Goal: Task Accomplishment & Management: Use online tool/utility

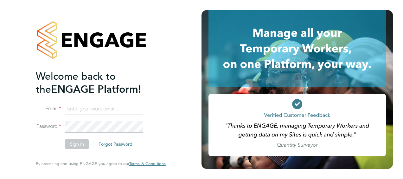
type input "[PERSON_NAME][EMAIL_ADDRESS][DOMAIN_NAME]"
click at [80, 145] on button "Sign In" at bounding box center [77, 144] width 24 height 10
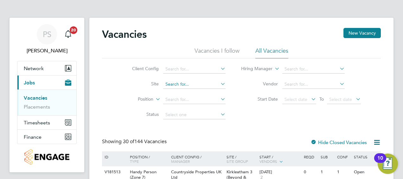
click at [191, 85] on input at bounding box center [194, 84] width 62 height 9
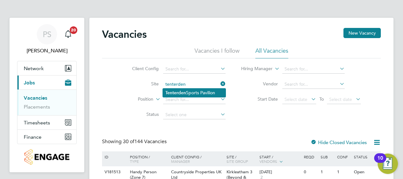
click at [191, 90] on li "Tenterden Sports Pavilion" at bounding box center [194, 92] width 63 height 9
type input "Tenterden Sports Pavilion"
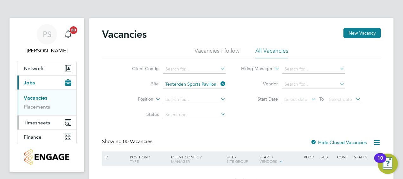
click at [34, 119] on span "Timesheets" at bounding box center [37, 122] width 26 height 6
click at [37, 105] on ul "Timesheets Expenses" at bounding box center [46, 117] width 59 height 26
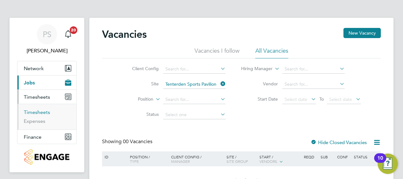
click at [37, 111] on link "Timesheets" at bounding box center [37, 112] width 26 height 6
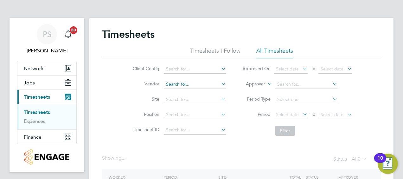
click at [182, 85] on input at bounding box center [195, 84] width 62 height 9
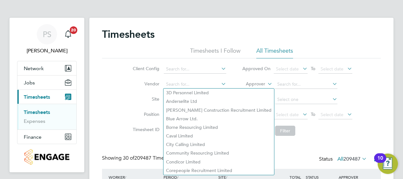
click at [117, 91] on div "Client Config Vendor Site Position Timesheet ID Approved On Select date To Sele…" at bounding box center [241, 98] width 279 height 81
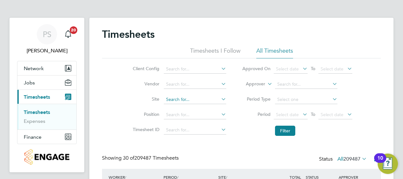
click at [180, 99] on input at bounding box center [195, 99] width 62 height 9
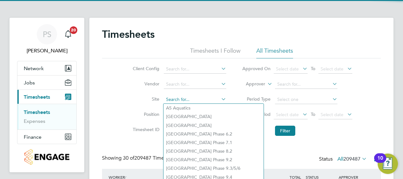
click at [180, 99] on input at bounding box center [195, 99] width 62 height 9
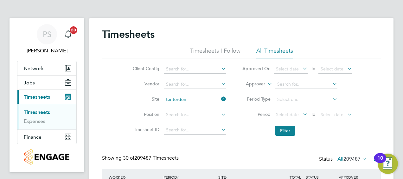
click at [186, 107] on b "Tenterden" at bounding box center [176, 107] width 21 height 5
type input "Tenterden Sports Pavilion"
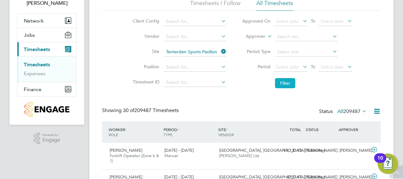
click at [289, 86] on button "Filter" at bounding box center [285, 83] width 20 height 10
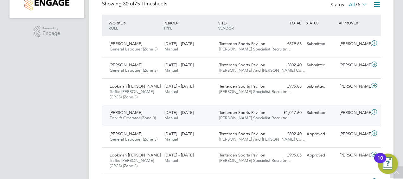
click at [373, 111] on icon at bounding box center [375, 111] width 8 height 5
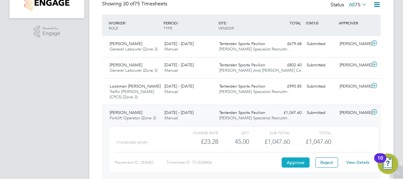
click at [295, 162] on button "Approve" at bounding box center [296, 162] width 28 height 10
click at [373, 86] on icon at bounding box center [375, 85] width 8 height 5
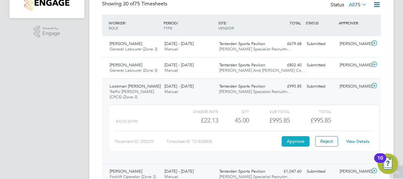
click at [296, 139] on button "Approve" at bounding box center [296, 141] width 28 height 10
click at [374, 63] on icon at bounding box center [375, 64] width 8 height 5
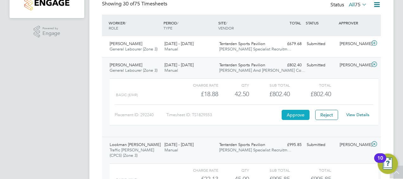
click at [299, 115] on button "Approve" at bounding box center [296, 115] width 28 height 10
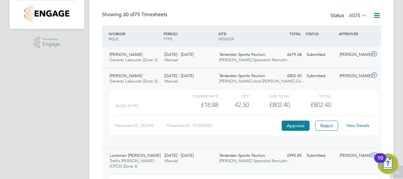
click at [375, 54] on icon at bounding box center [375, 53] width 8 height 5
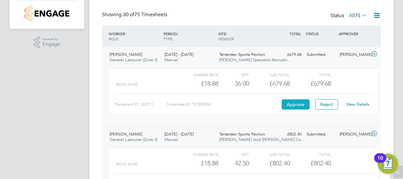
click at [297, 106] on button "Approve" at bounding box center [296, 104] width 28 height 10
click at [375, 51] on icon at bounding box center [375, 53] width 8 height 5
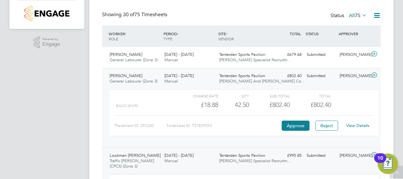
click at [375, 75] on icon at bounding box center [375, 75] width 8 height 5
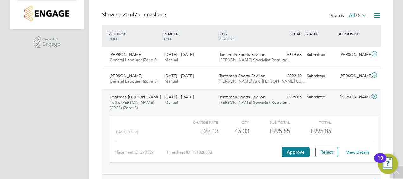
click at [375, 96] on icon at bounding box center [375, 96] width 8 height 5
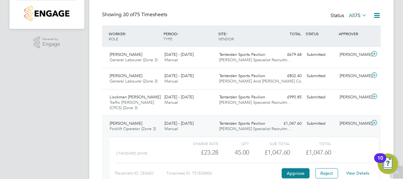
click at [375, 122] on icon at bounding box center [375, 122] width 8 height 5
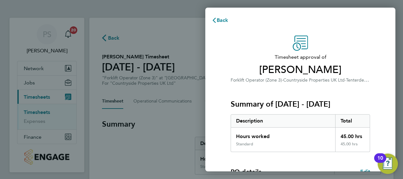
scroll to position [124, 0]
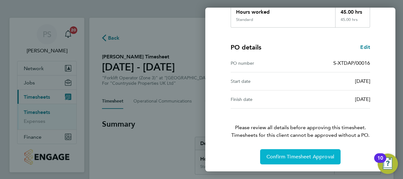
click at [316, 152] on button "Confirm Timesheet Approval" at bounding box center [300, 156] width 81 height 15
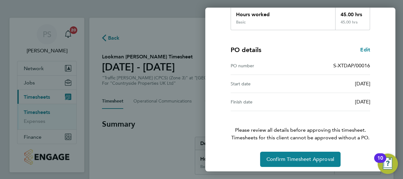
scroll to position [124, 0]
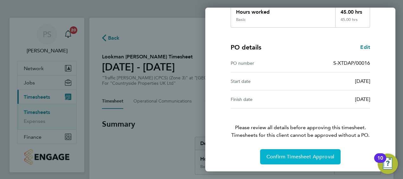
click at [305, 153] on span "Confirm Timesheet Approval" at bounding box center [301, 156] width 68 height 6
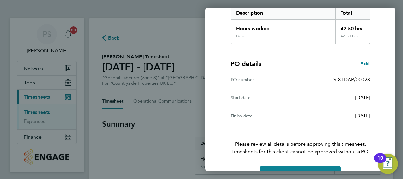
scroll to position [124, 0]
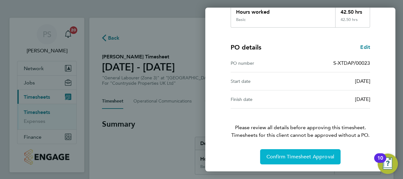
click at [320, 157] on span "Confirm Timesheet Approval" at bounding box center [301, 156] width 68 height 6
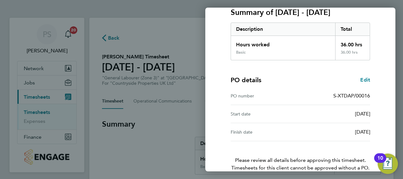
scroll to position [124, 0]
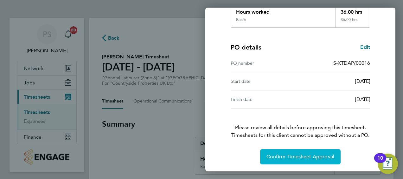
click at [296, 154] on span "Confirm Timesheet Approval" at bounding box center [301, 156] width 68 height 6
